Goal: Go to known website: Go to known website

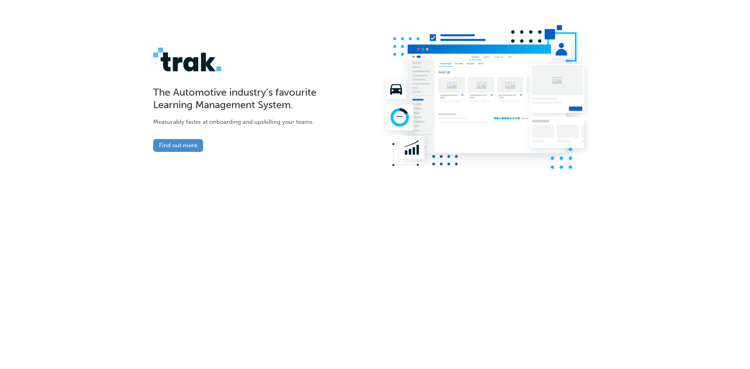
click at [185, 144] on link "Find out more" at bounding box center [178, 145] width 50 height 13
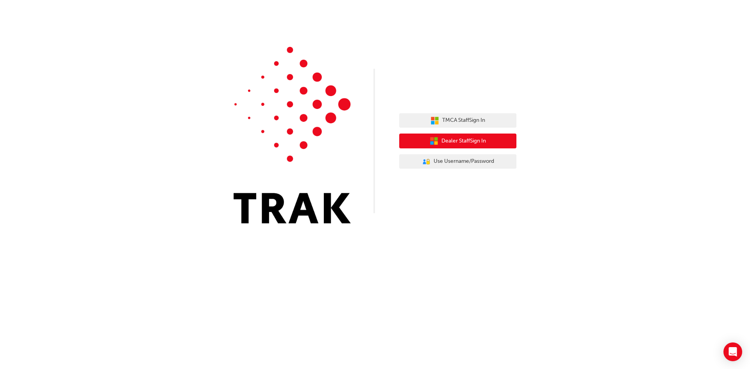
click at [462, 142] on span "Dealer Staff Sign In" at bounding box center [464, 141] width 45 height 9
